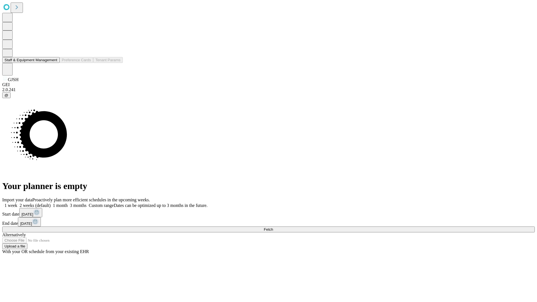
click at [53, 63] on button "Staff & Equipment Management" at bounding box center [30, 60] width 57 height 6
